Goal: Browse casually

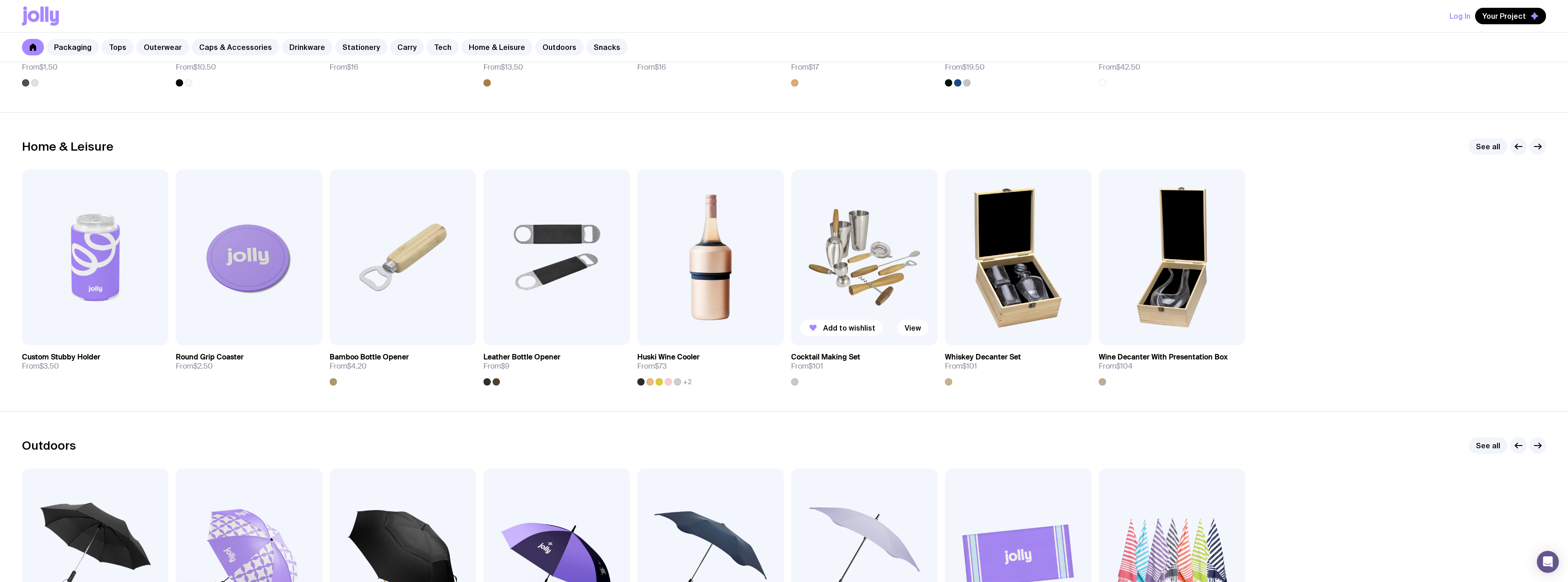
scroll to position [2519, 0]
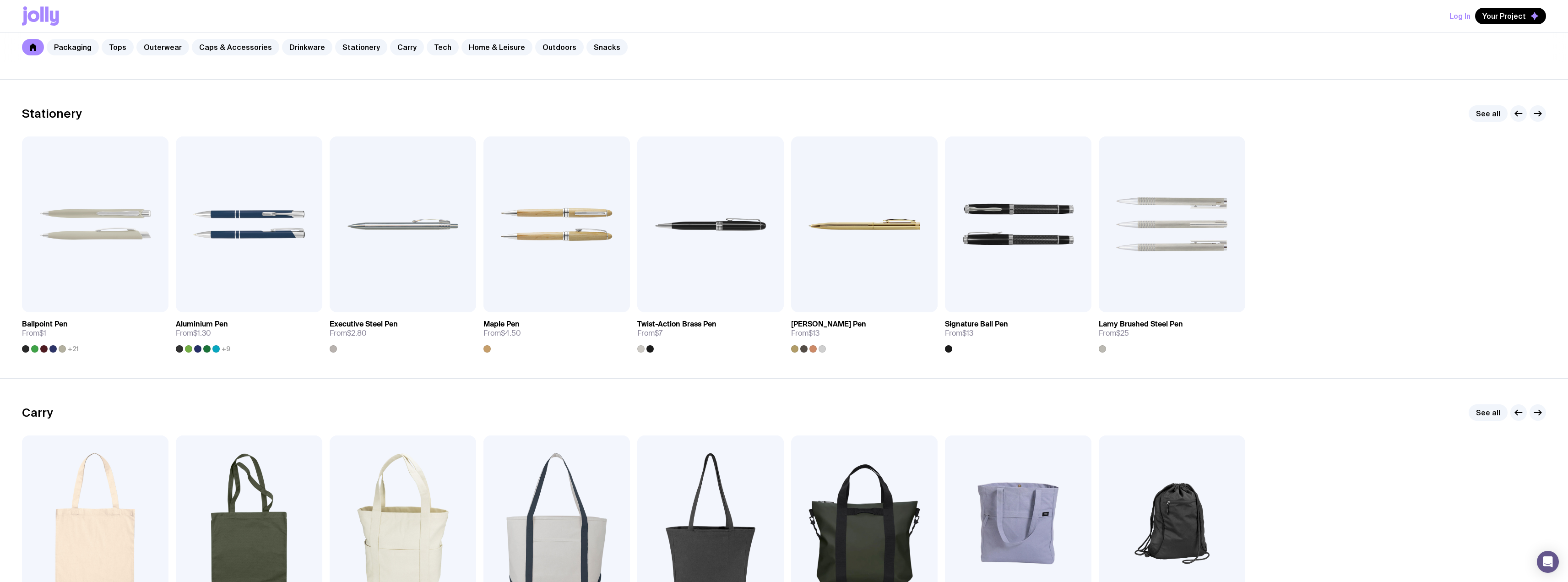
drag, startPoint x: 1243, startPoint y: 398, endPoint x: 1290, endPoint y: 408, distance: 48.1
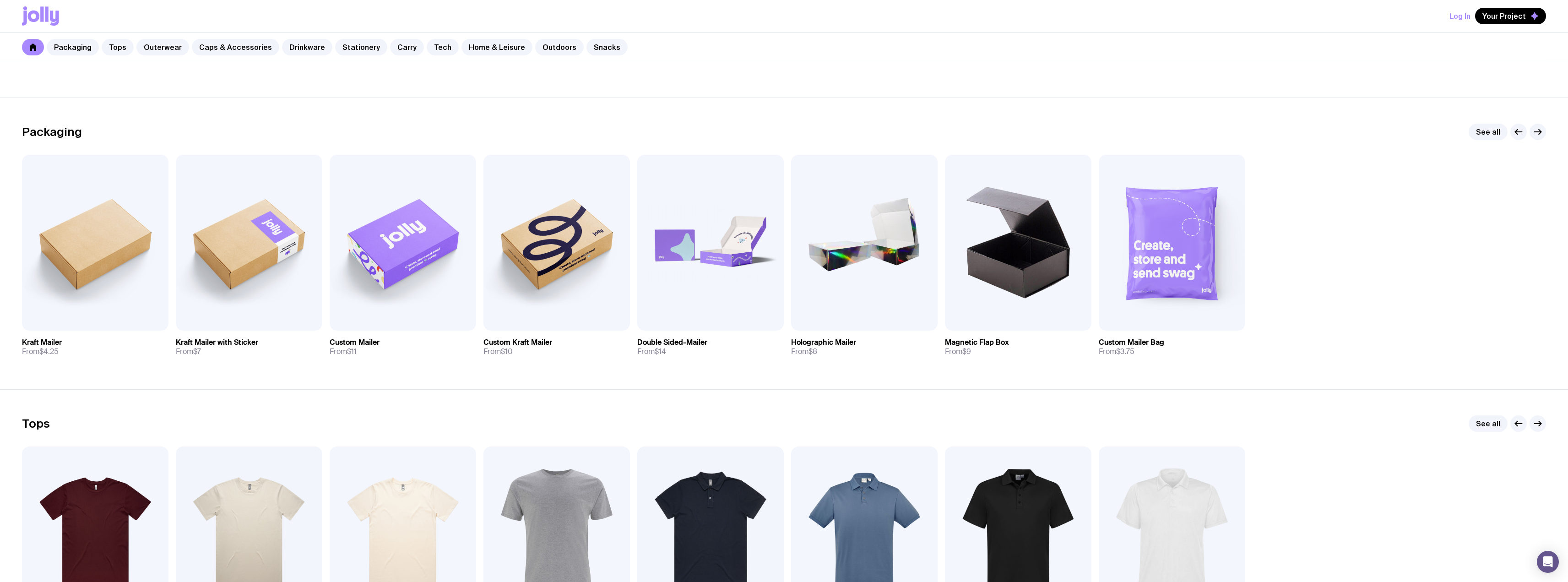
scroll to position [0, 0]
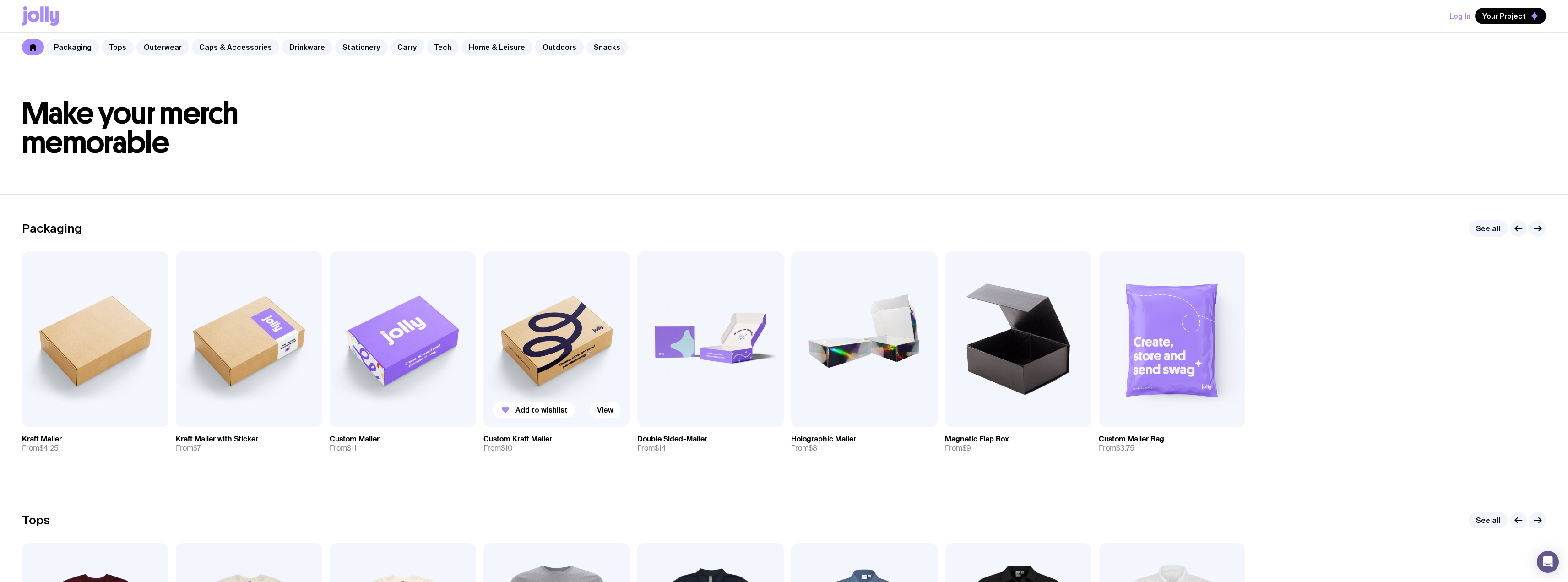
click at [567, 302] on img at bounding box center [557, 340] width 146 height 176
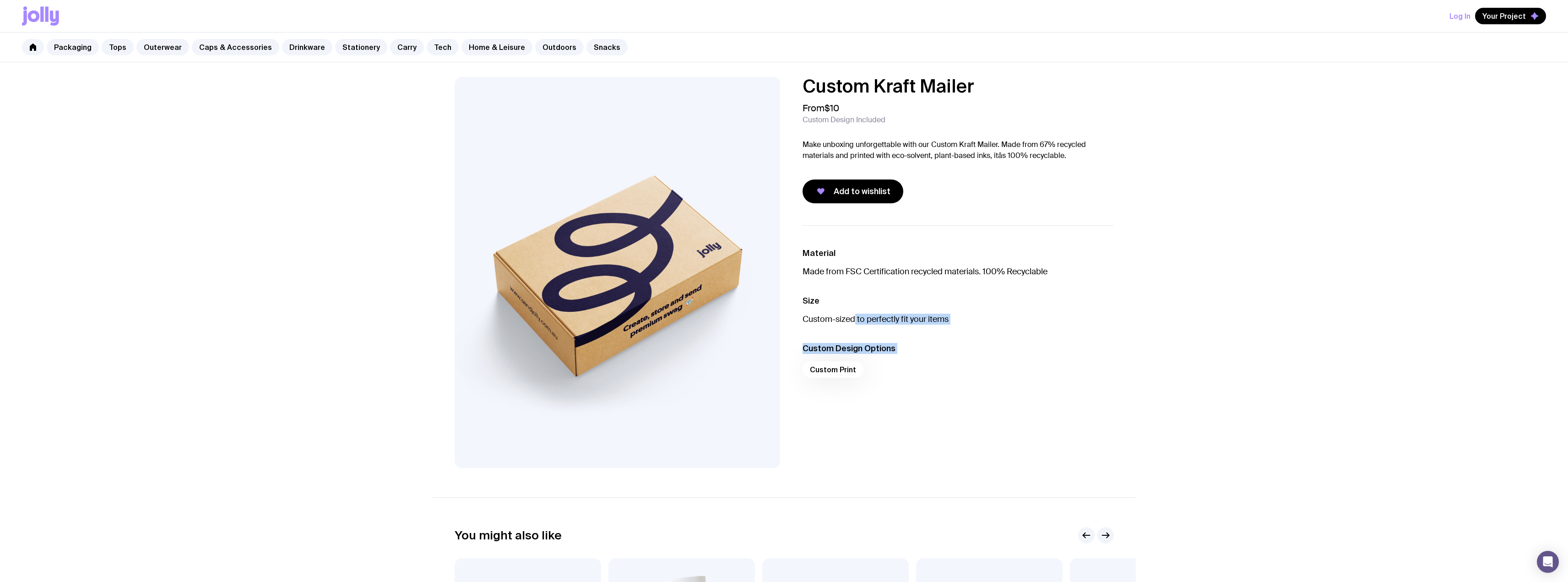
drag, startPoint x: 913, startPoint y: 373, endPoint x: 855, endPoint y: 312, distance: 84.2
click at [855, 312] on ul "Material Made from FSC Certification recycled materials. 100% Recyclable Size C…" at bounding box center [958, 315] width 311 height 180
click at [938, 383] on ul "Material Made from FSC Certification recycled materials. 100% Recyclable Size C…" at bounding box center [958, 315] width 311 height 180
click at [79, 49] on link "Packaging" at bounding box center [73, 48] width 52 height 17
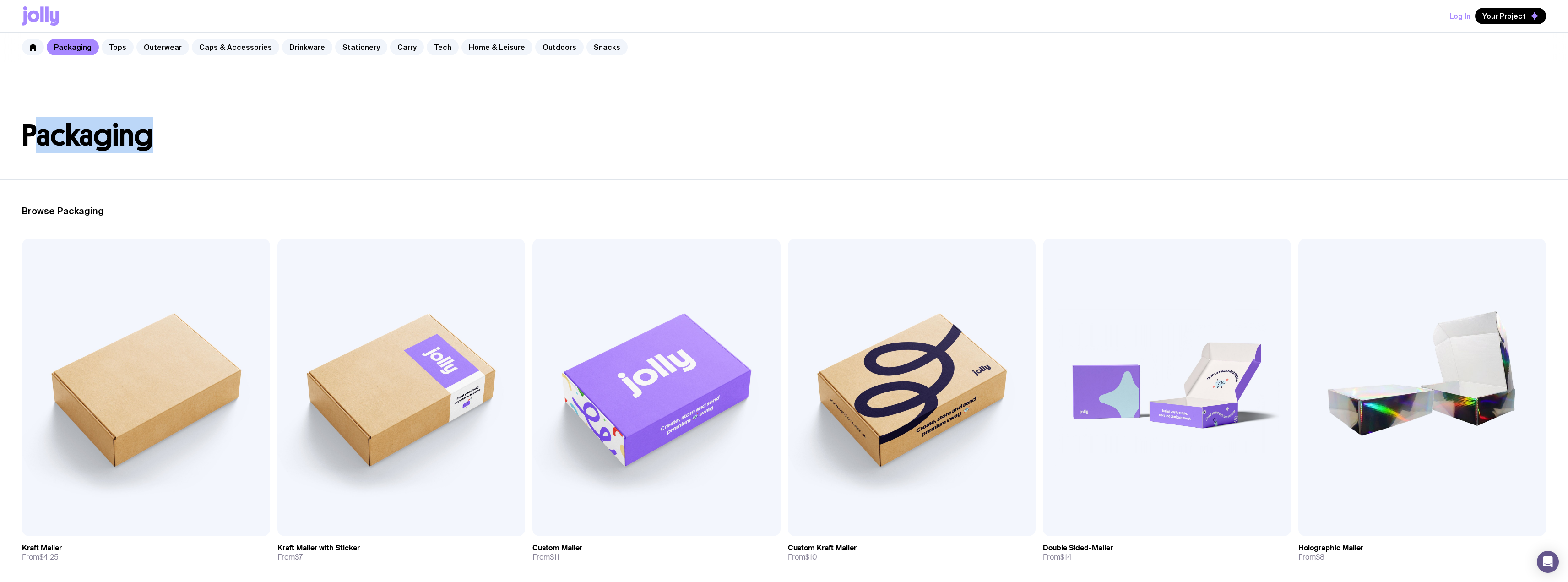
drag, startPoint x: 159, startPoint y: 134, endPoint x: 37, endPoint y: 127, distance: 122.2
click at [37, 127] on h1 "Packaging" at bounding box center [784, 135] width 1524 height 29
click at [210, 106] on header "Packaging" at bounding box center [784, 121] width 1568 height 118
drag, startPoint x: 172, startPoint y: 136, endPoint x: 89, endPoint y: 132, distance: 83.1
click at [89, 132] on h1 "Packaging" at bounding box center [784, 135] width 1524 height 29
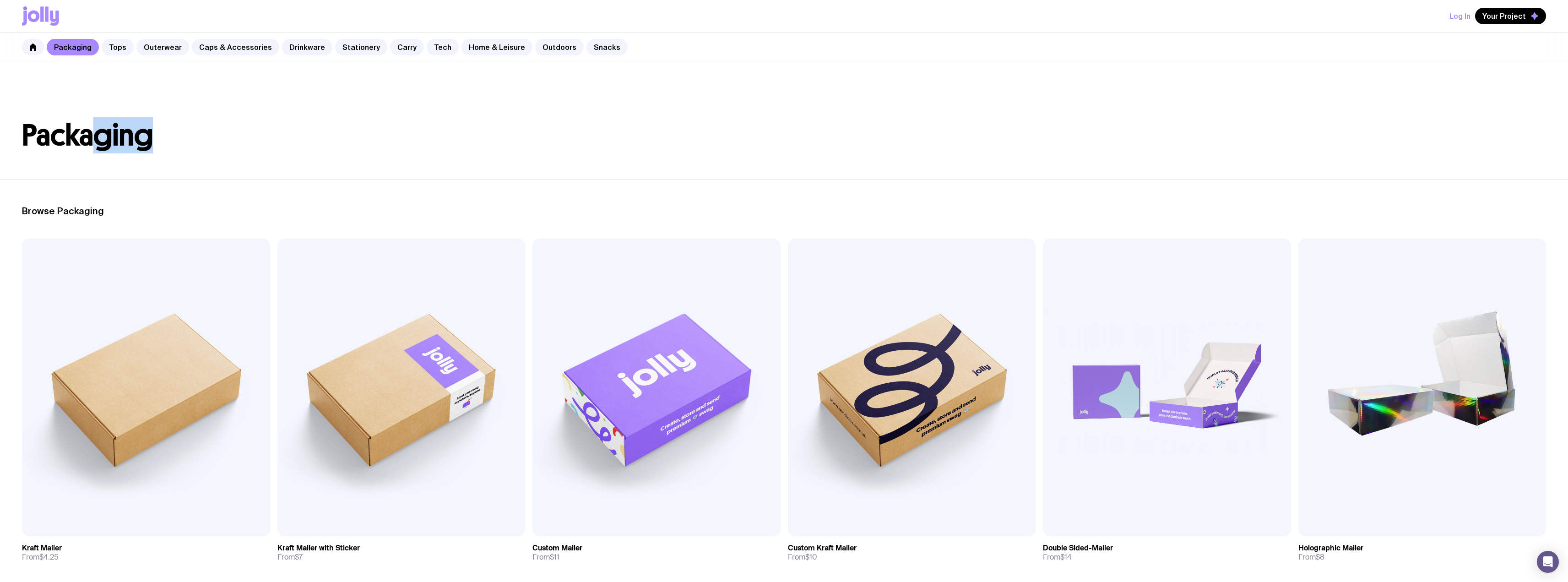
click at [335, 104] on header "Packaging" at bounding box center [784, 121] width 1568 height 118
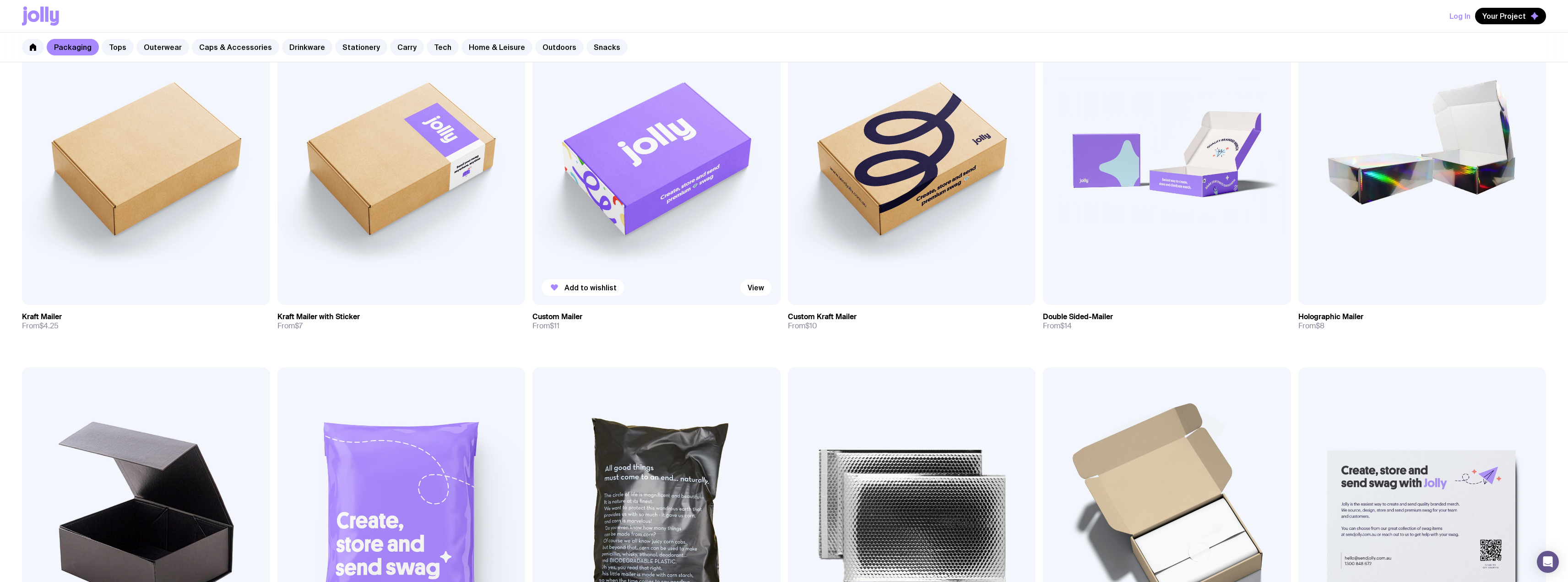
scroll to position [321, 0]
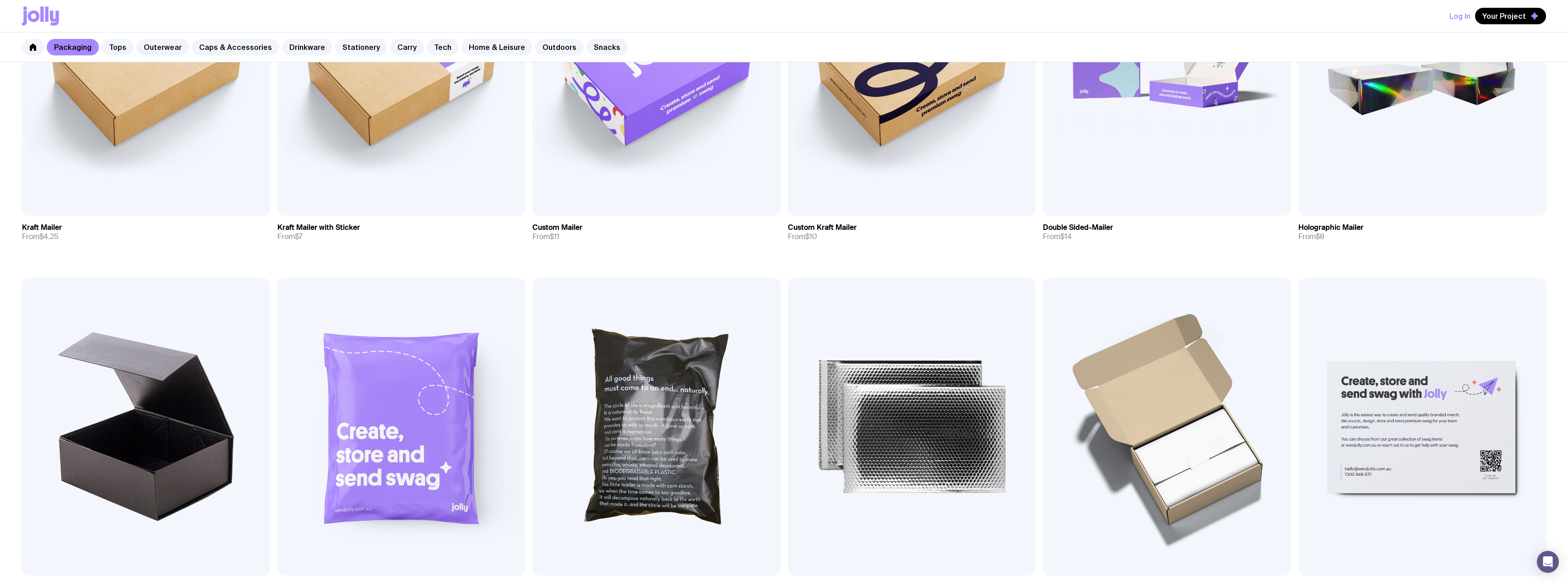
click at [712, 255] on div "Add to wishlist View Kraft Mailer From $4.25 Add to wishlist View Kraft Mailer …" at bounding box center [784, 461] width 1568 height 1087
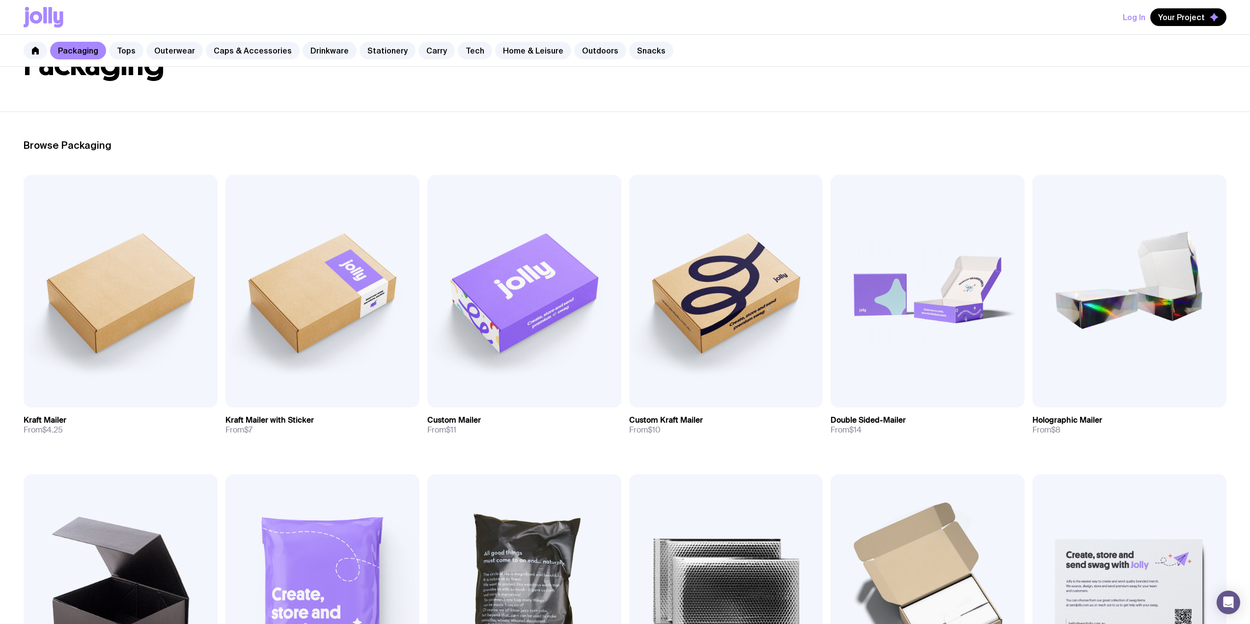
scroll to position [0, 0]
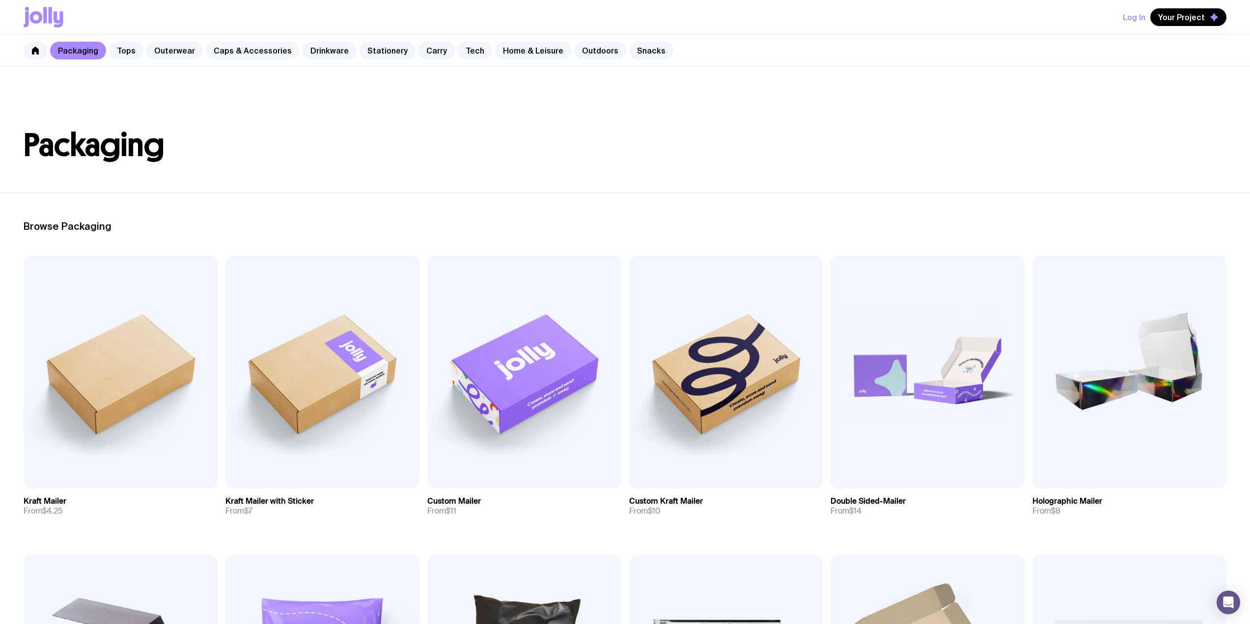
click at [251, 51] on link "Caps & Accessories" at bounding box center [253, 51] width 94 height 18
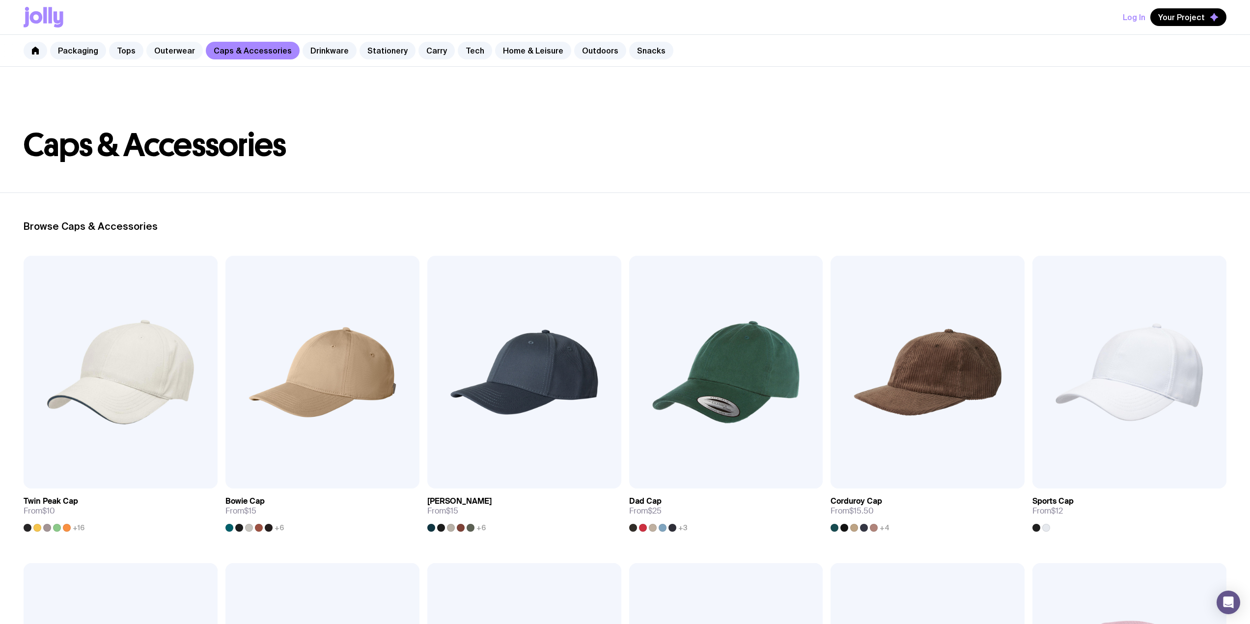
click at [180, 52] on link "Outerwear" at bounding box center [174, 51] width 56 height 18
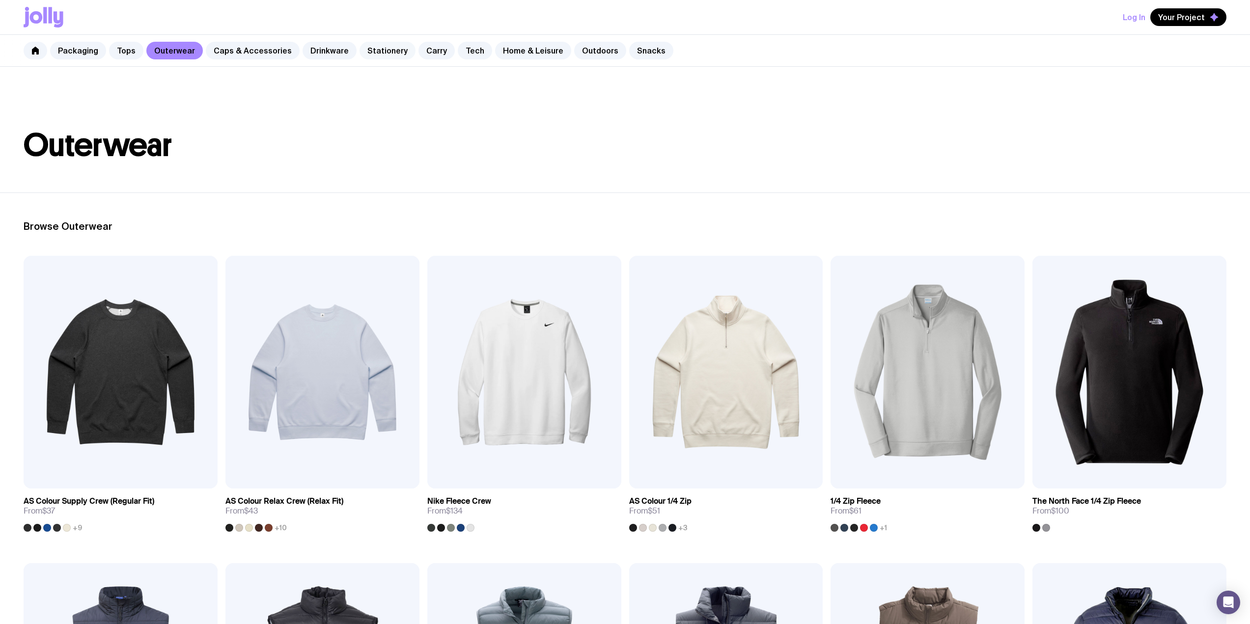
click at [390, 46] on link "Stationery" at bounding box center [387, 51] width 56 height 18
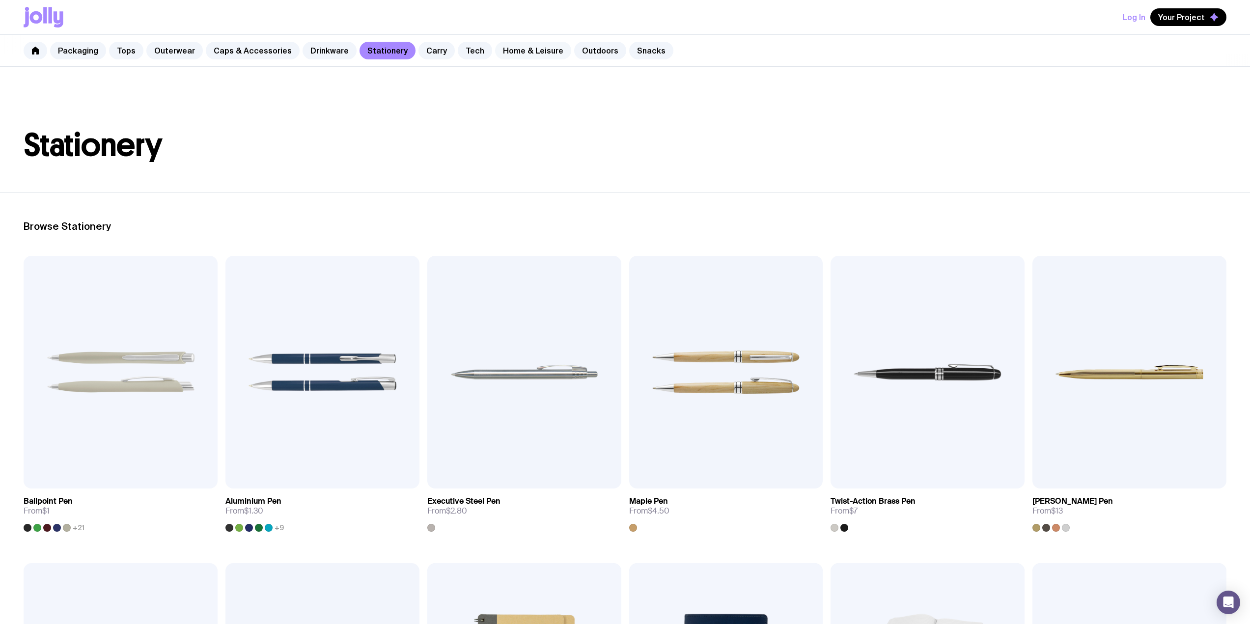
click at [516, 49] on link "Home & Leisure" at bounding box center [533, 51] width 76 height 18
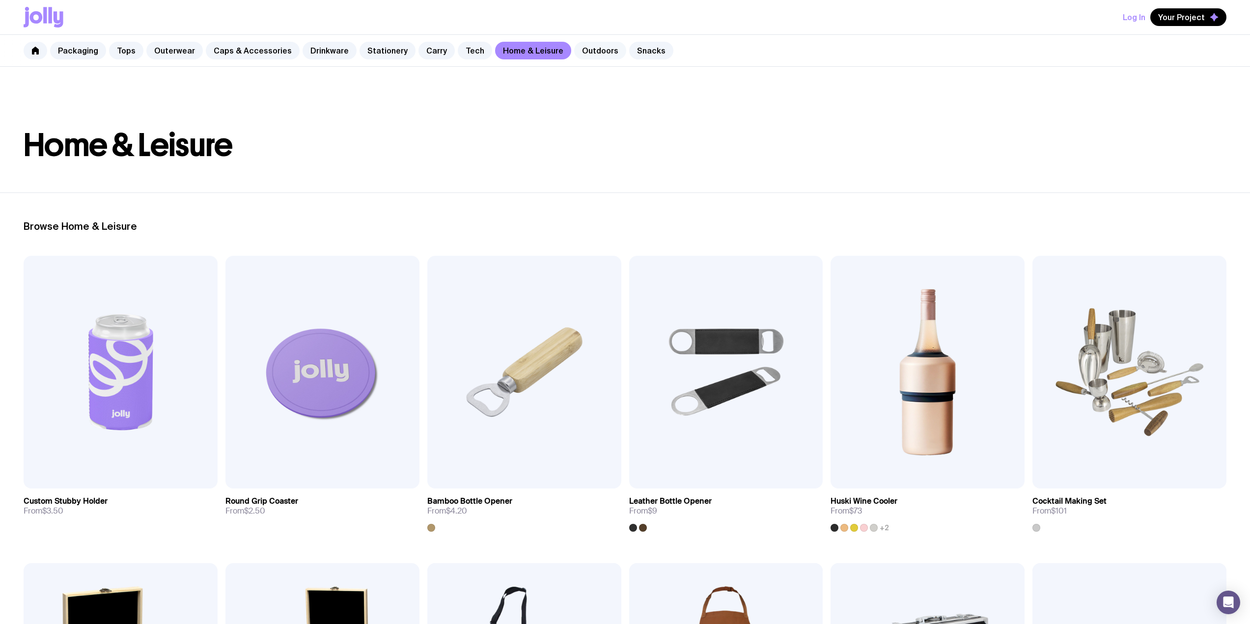
click at [590, 48] on link "Outdoors" at bounding box center [600, 51] width 52 height 18
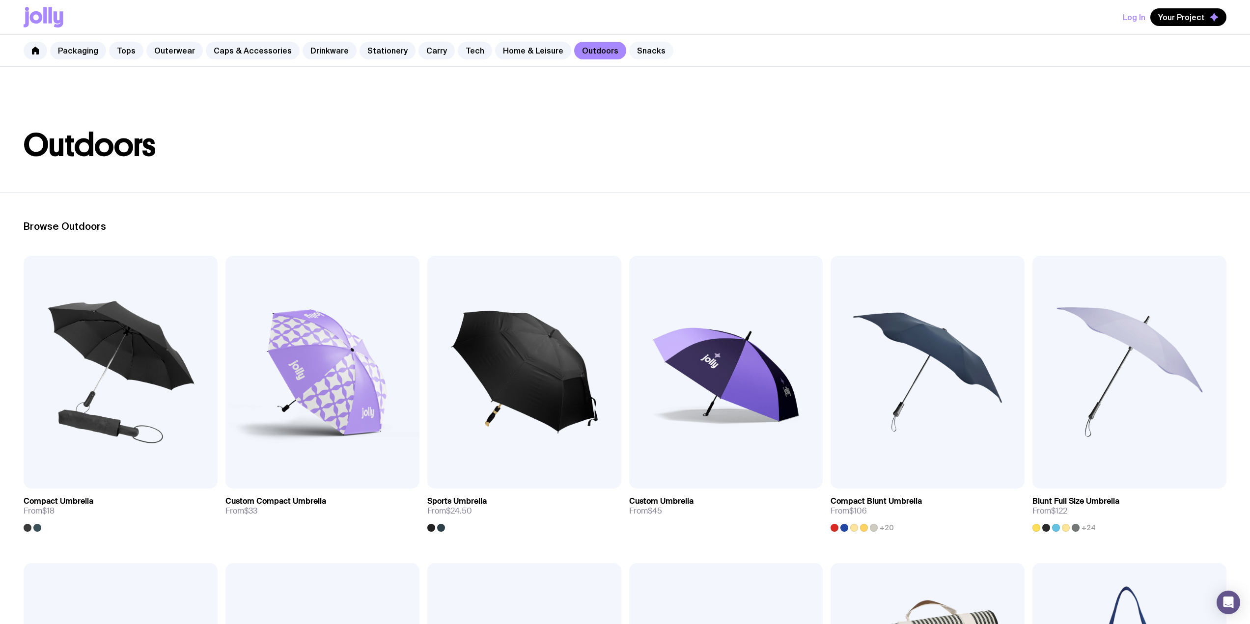
click at [629, 49] on link "Snacks" at bounding box center [651, 51] width 44 height 18
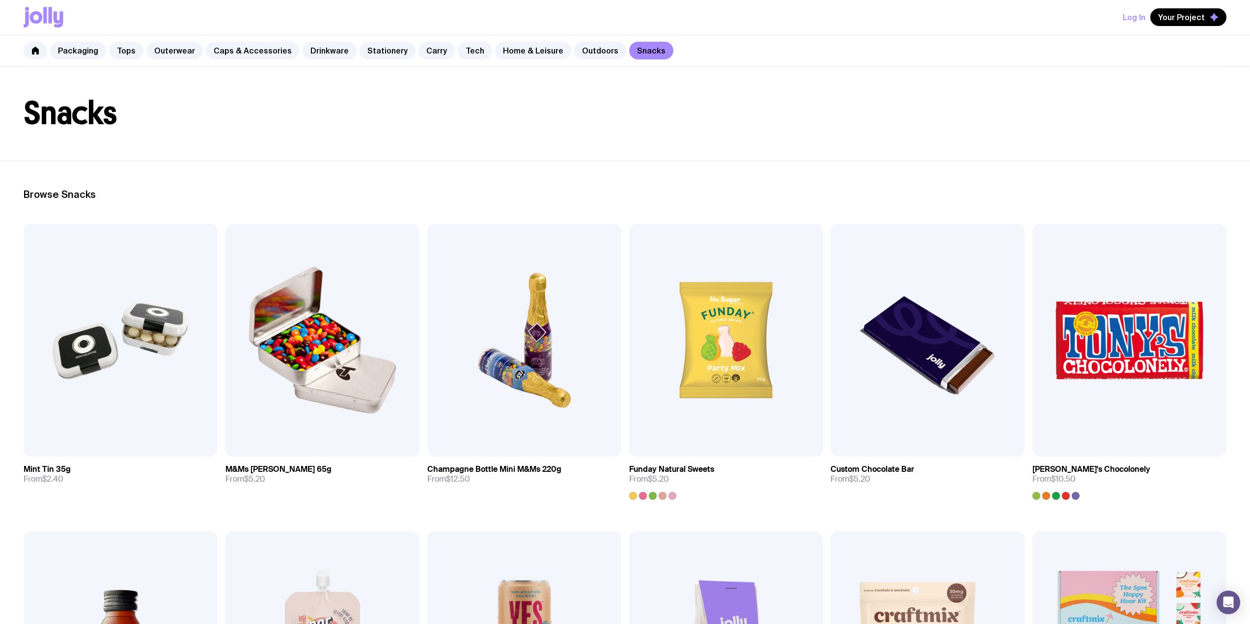
scroll to position [49, 0]
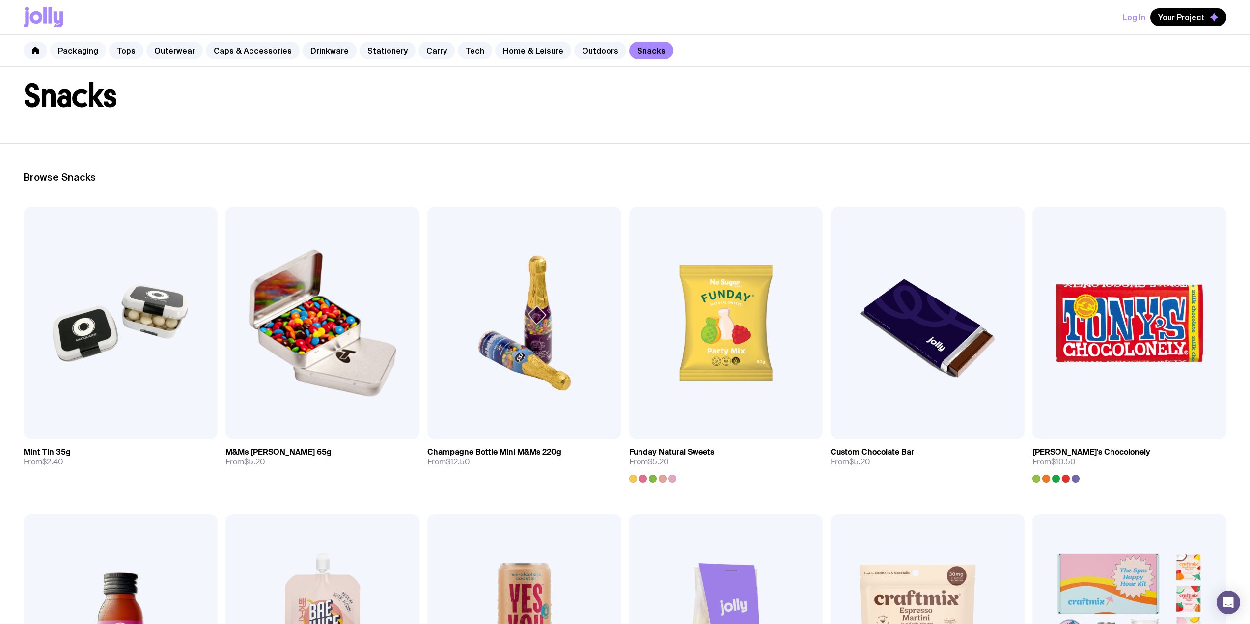
click at [97, 49] on link "Packaging" at bounding box center [78, 51] width 56 height 18
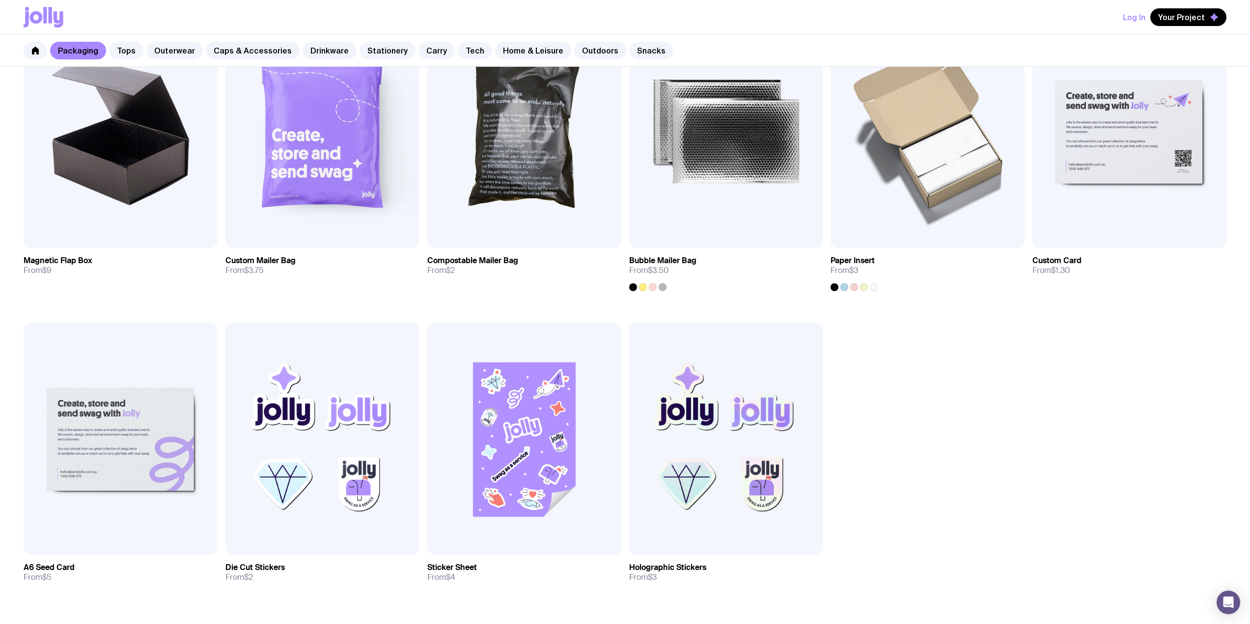
scroll to position [673, 0]
